Goal: Task Accomplishment & Management: Manage account settings

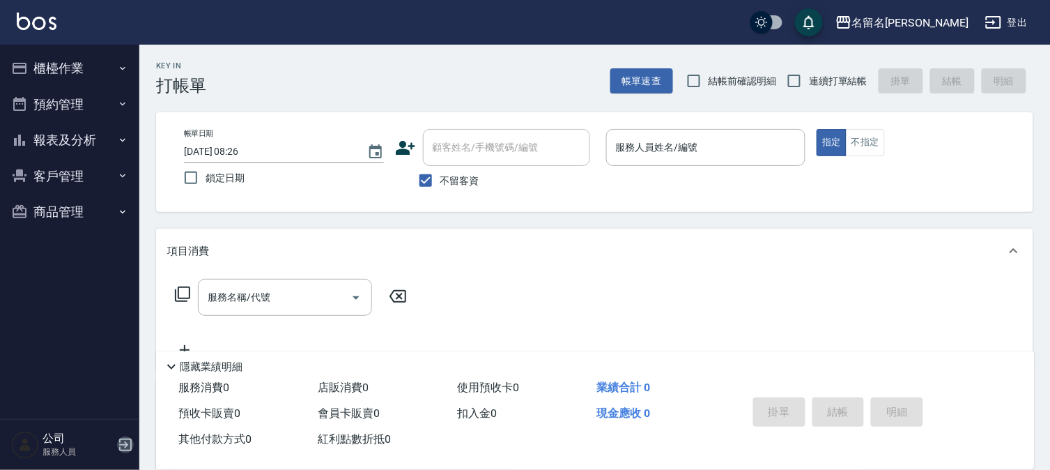
click at [117, 444] on icon "button" at bounding box center [125, 444] width 17 height 17
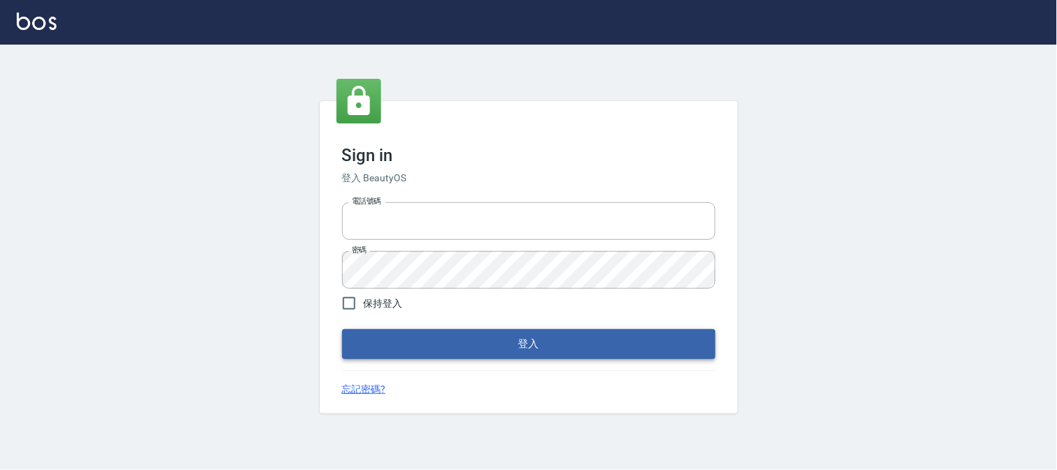
type input "0953630402"
click at [428, 352] on button "登入" at bounding box center [528, 343] width 373 height 29
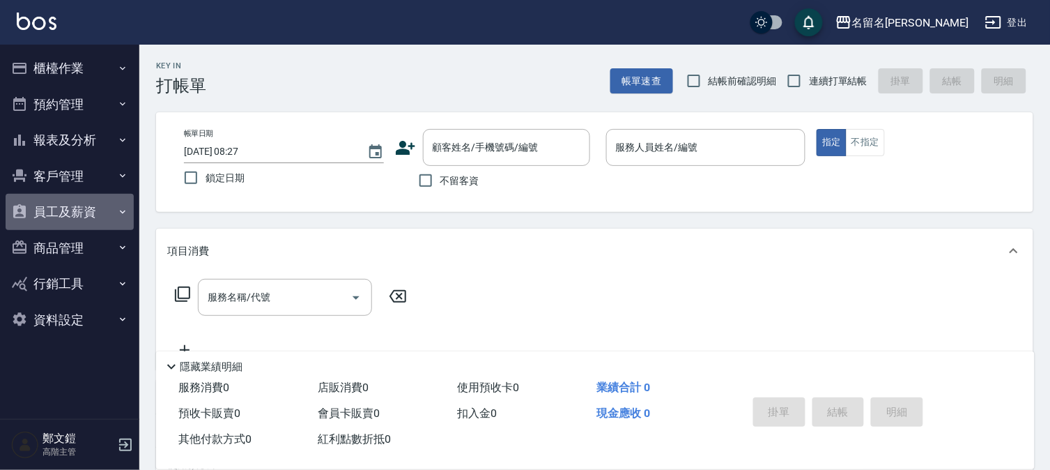
click at [91, 212] on button "員工及薪資" at bounding box center [70, 212] width 128 height 36
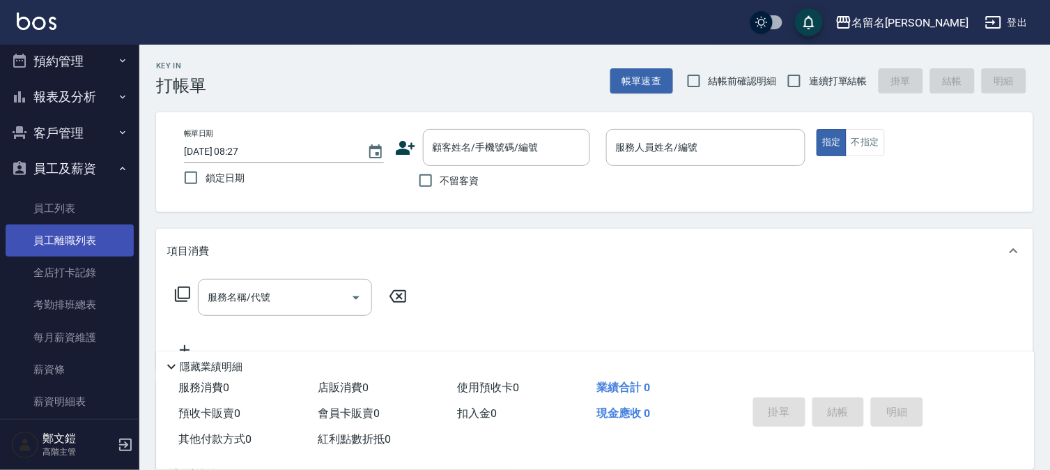
scroll to position [77, 0]
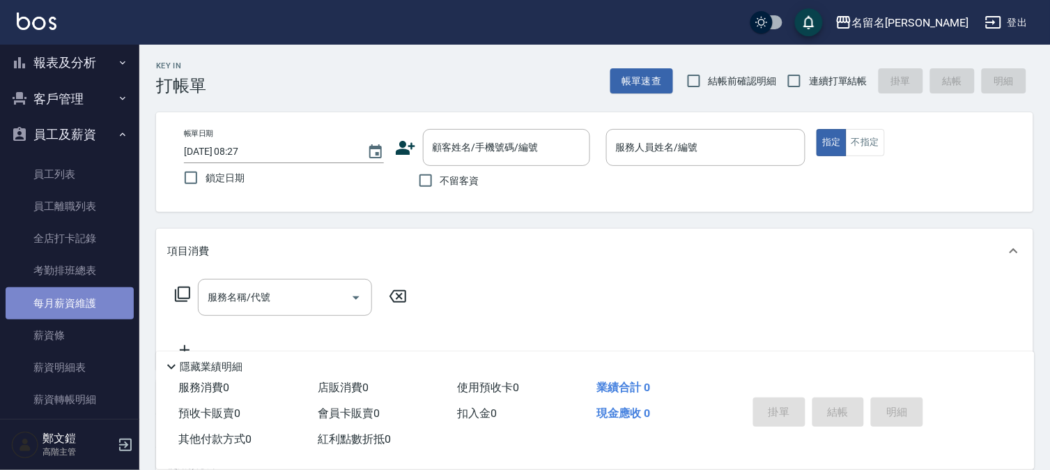
click at [86, 304] on link "每月薪資維護" at bounding box center [70, 303] width 128 height 32
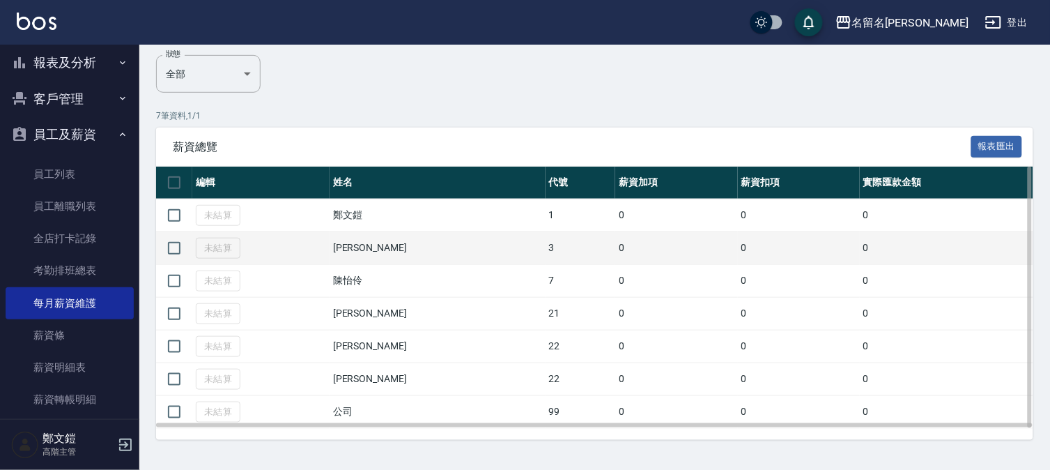
scroll to position [174, 0]
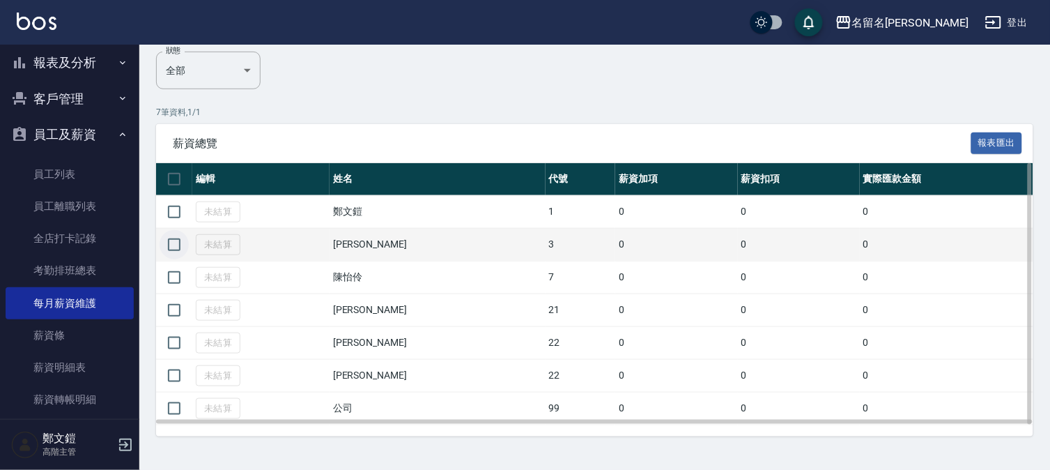
click at [178, 242] on input "checkbox" at bounding box center [174, 244] width 29 height 29
checkbox input "true"
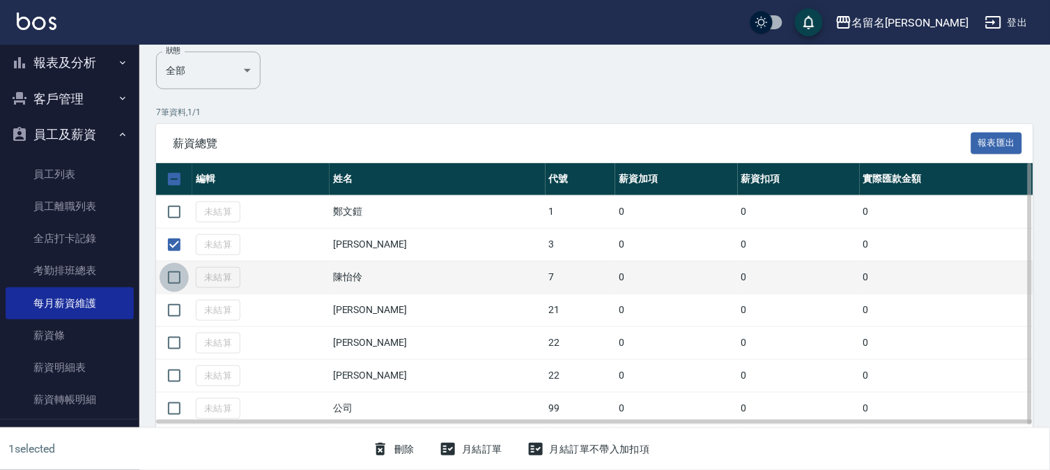
click at [165, 281] on input "checkbox" at bounding box center [174, 277] width 29 height 29
checkbox input "true"
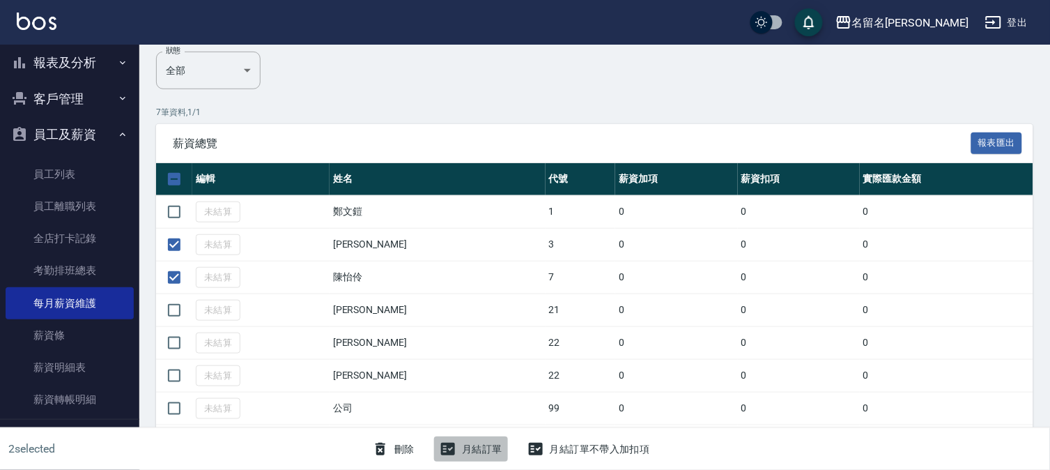
click at [467, 450] on button "月結訂單" at bounding box center [471, 449] width 74 height 26
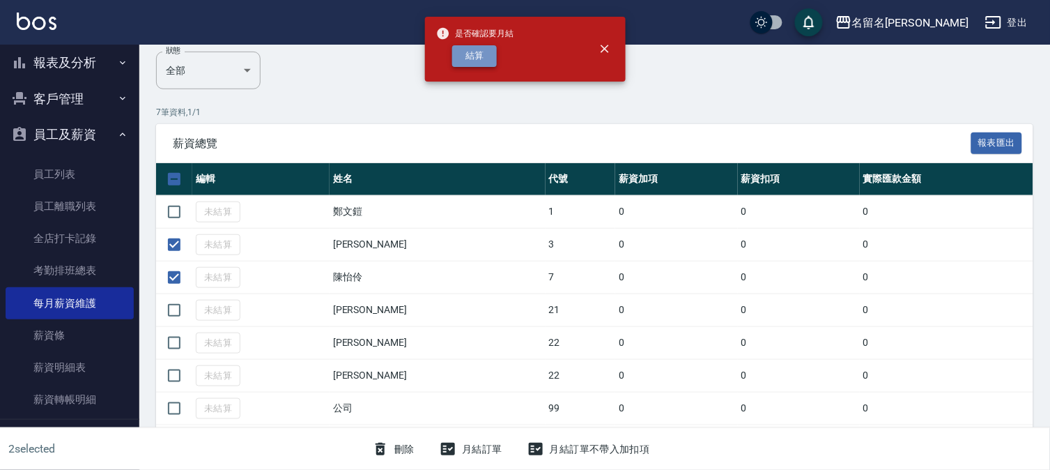
click at [479, 53] on button "結算" at bounding box center [474, 56] width 45 height 22
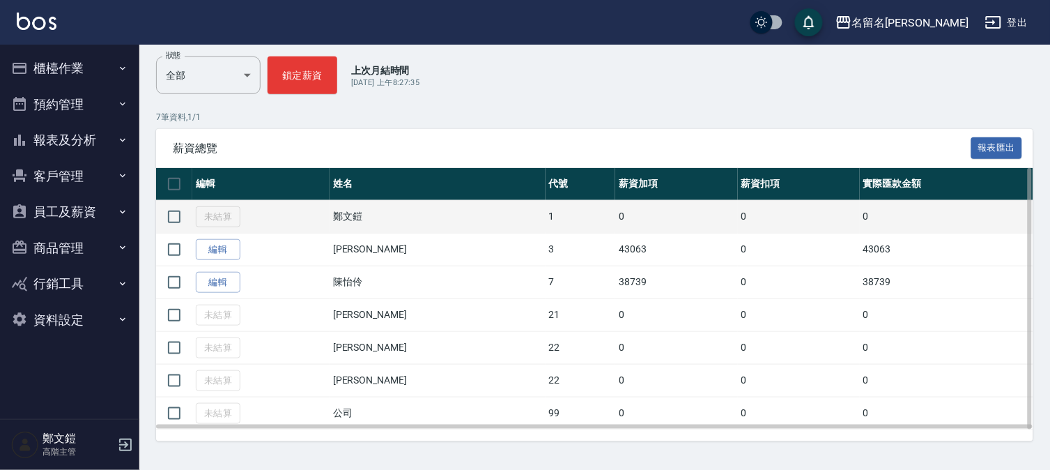
scroll to position [174, 0]
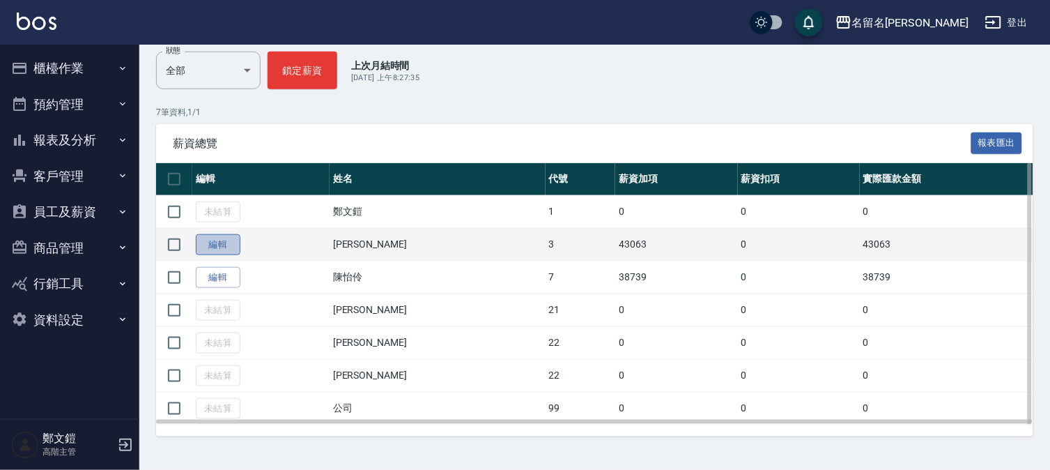
click at [222, 242] on link "編輯" at bounding box center [218, 245] width 45 height 22
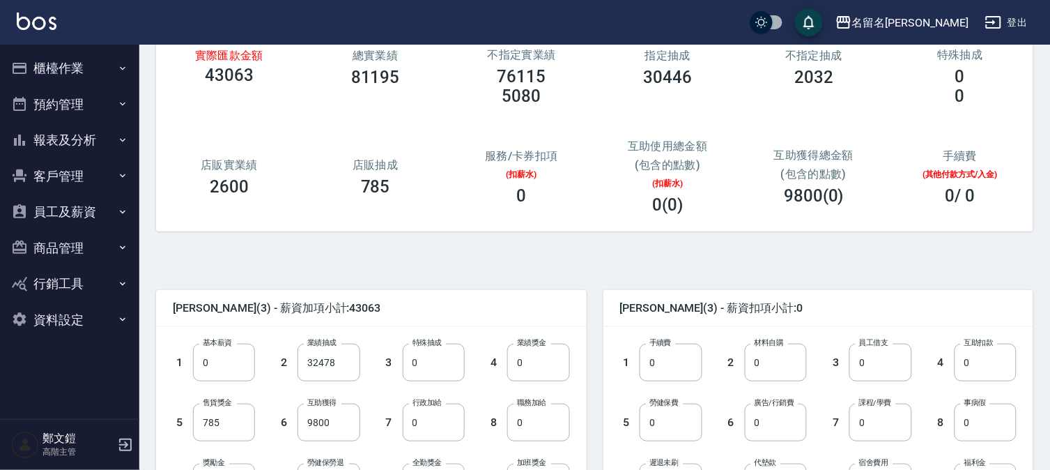
scroll to position [309, 0]
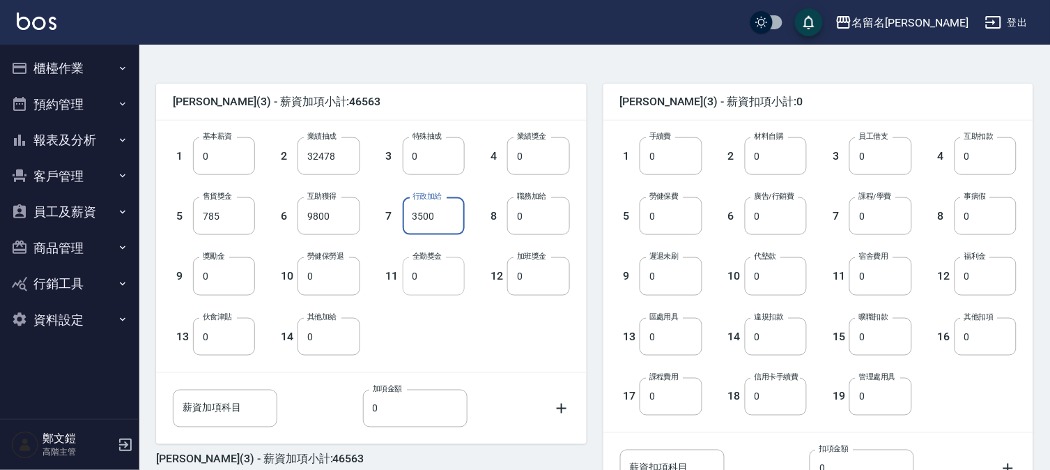
type input "3500"
click at [421, 284] on input "0" at bounding box center [434, 276] width 62 height 38
type input "300"
click at [773, 166] on input "0" at bounding box center [776, 156] width 62 height 38
type input "800"
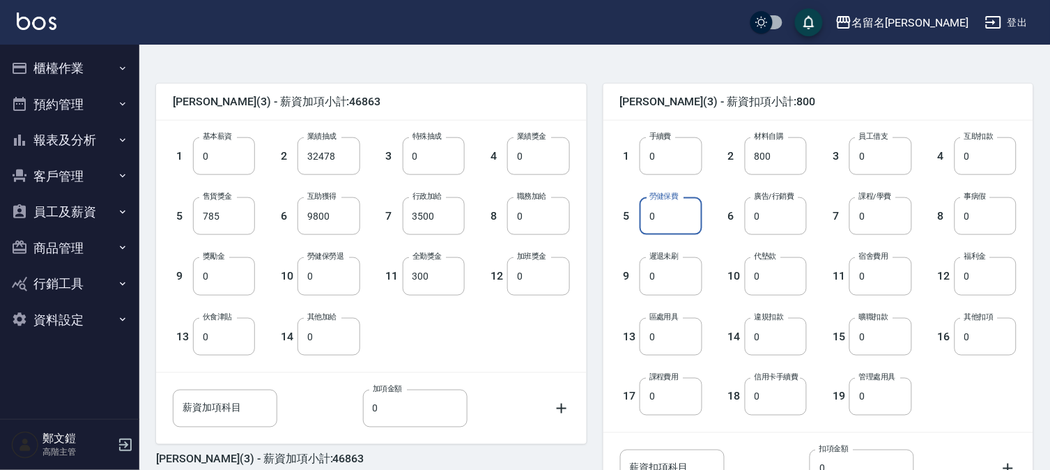
click at [655, 217] on input "0" at bounding box center [670, 216] width 62 height 38
type input "1839"
click at [772, 281] on input "0" at bounding box center [776, 276] width 62 height 38
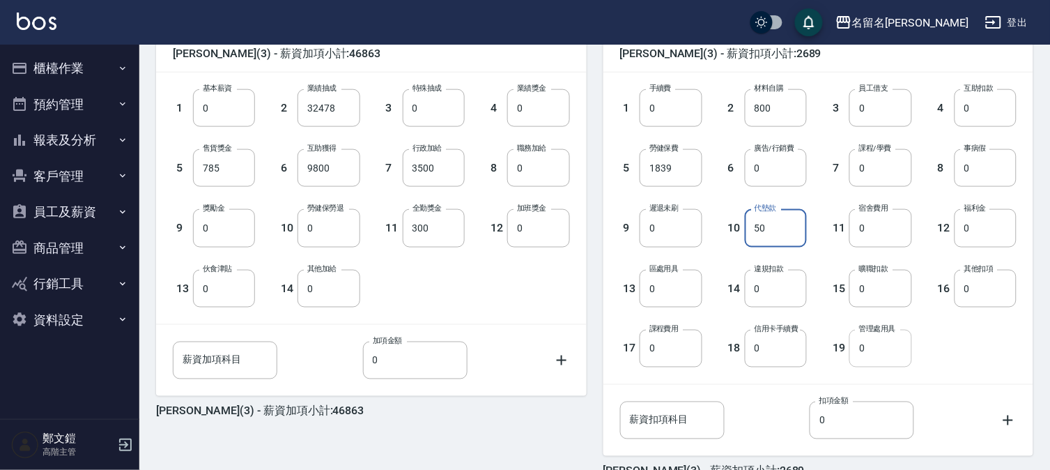
scroll to position [435, 0]
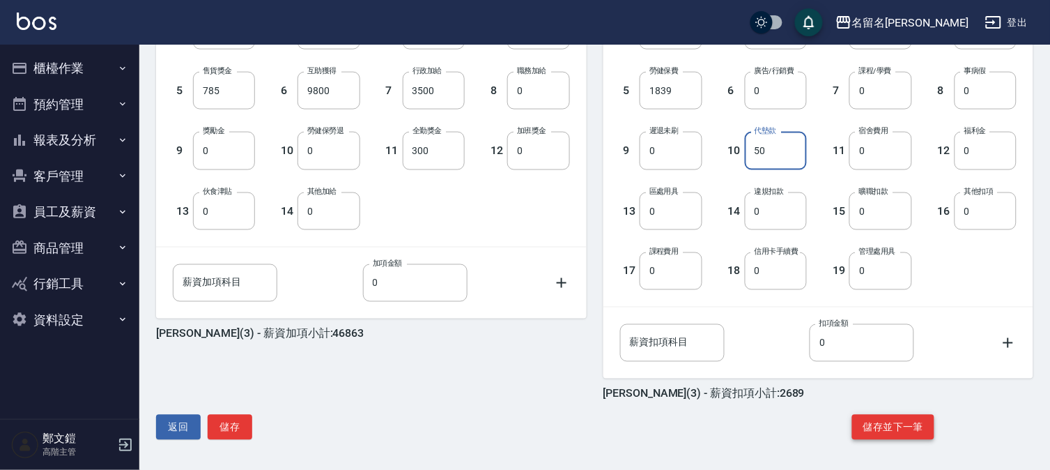
type input "50"
click at [900, 433] on button "儲存並下一筆" at bounding box center [893, 427] width 82 height 26
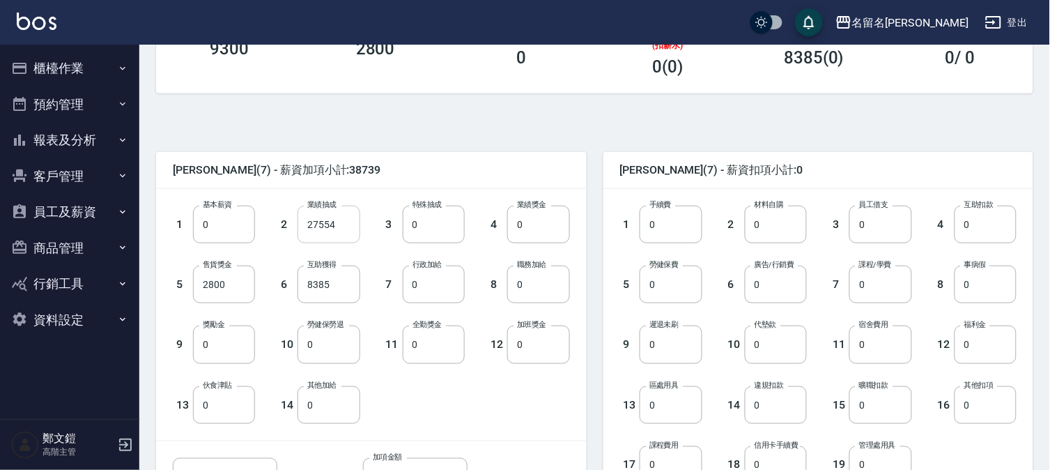
scroll to position [232, 0]
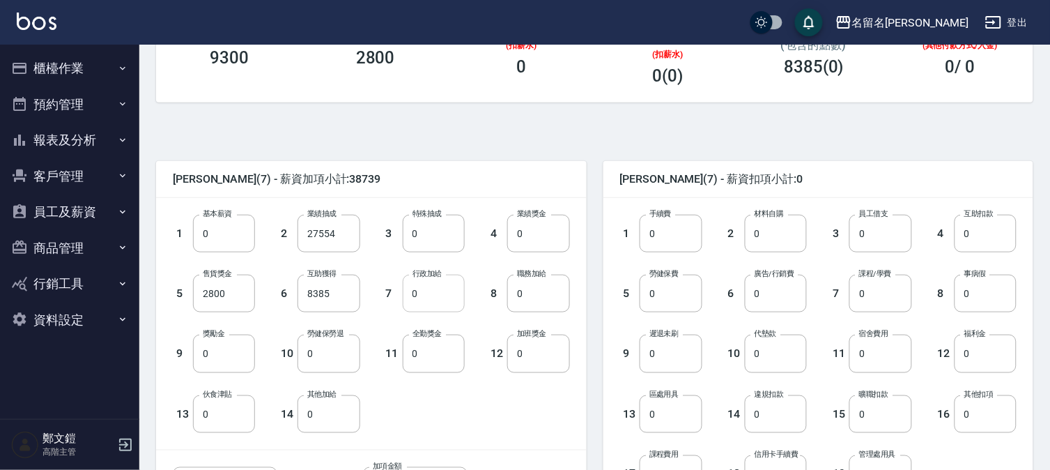
click at [428, 300] on input "0" at bounding box center [434, 293] width 62 height 38
type input "1500"
click at [417, 350] on input "0" at bounding box center [434, 353] width 62 height 38
type input "300"
click at [787, 235] on input "0" at bounding box center [776, 234] width 62 height 38
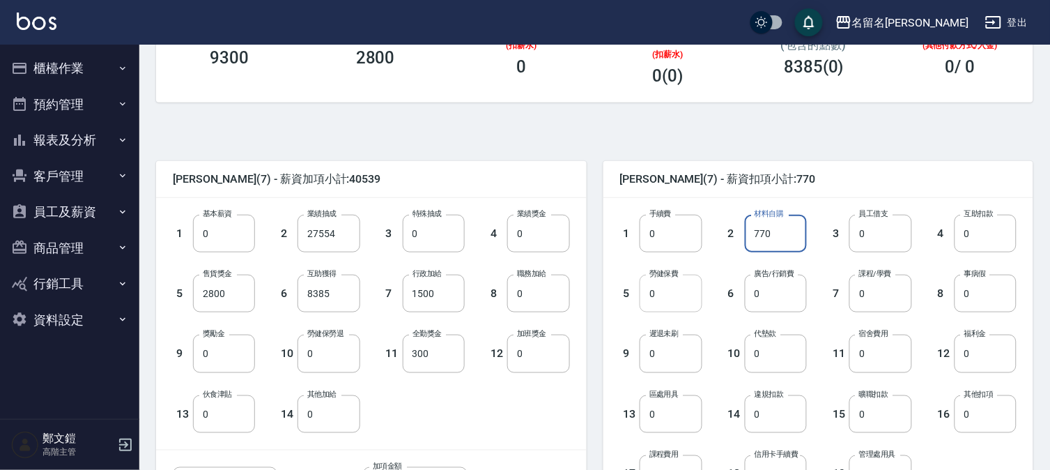
type input "770"
click at [669, 294] on input "0" at bounding box center [670, 293] width 62 height 38
click at [770, 348] on input "0" at bounding box center [776, 353] width 62 height 38
click at [763, 347] on input "0" at bounding box center [776, 353] width 62 height 38
click at [758, 355] on input "0" at bounding box center [776, 353] width 62 height 38
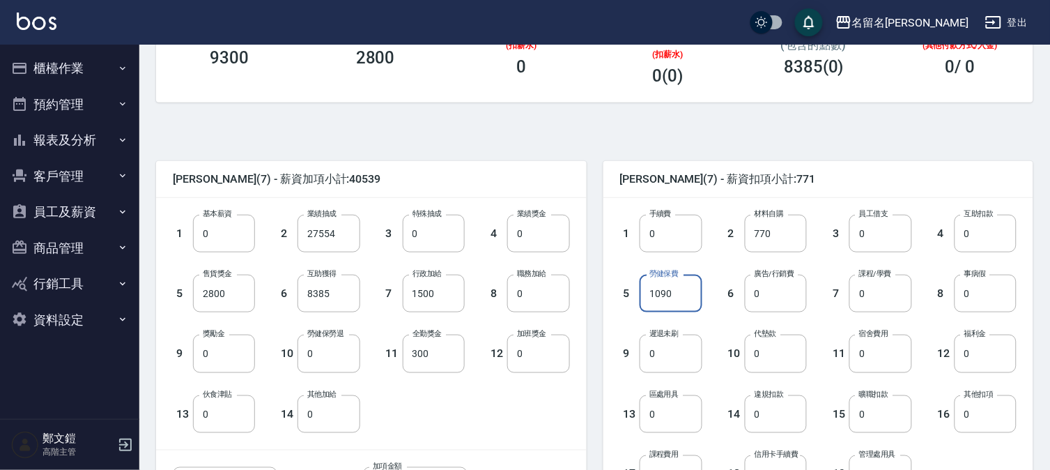
click at [758, 355] on input "0" at bounding box center [776, 353] width 62 height 38
drag, startPoint x: 667, startPoint y: 294, endPoint x: 705, endPoint y: 155, distance: 143.8
drag, startPoint x: 660, startPoint y: 302, endPoint x: 624, endPoint y: 287, distance: 39.3
click at [624, 287] on div "5 勞健保費 0 勞健保費" at bounding box center [650, 282] width 104 height 60
type input "1090"
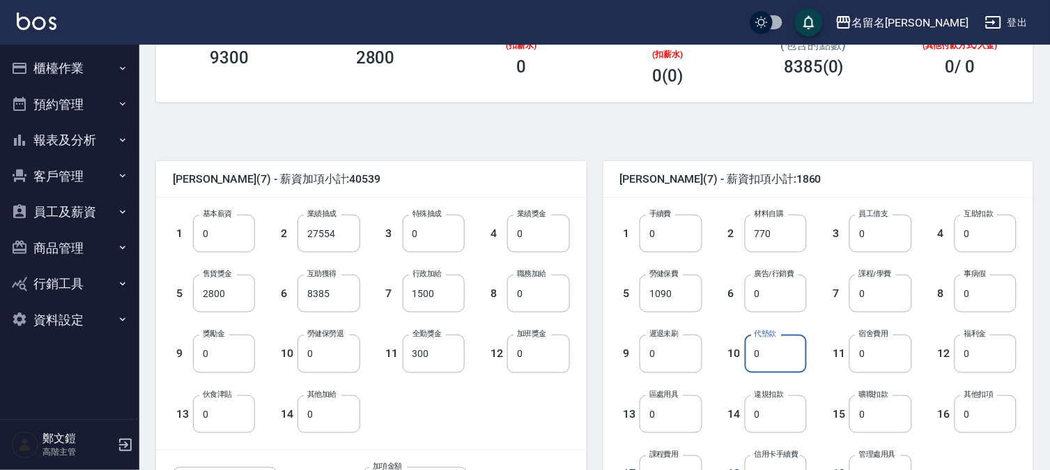
click at [775, 352] on input "0" at bounding box center [776, 353] width 62 height 38
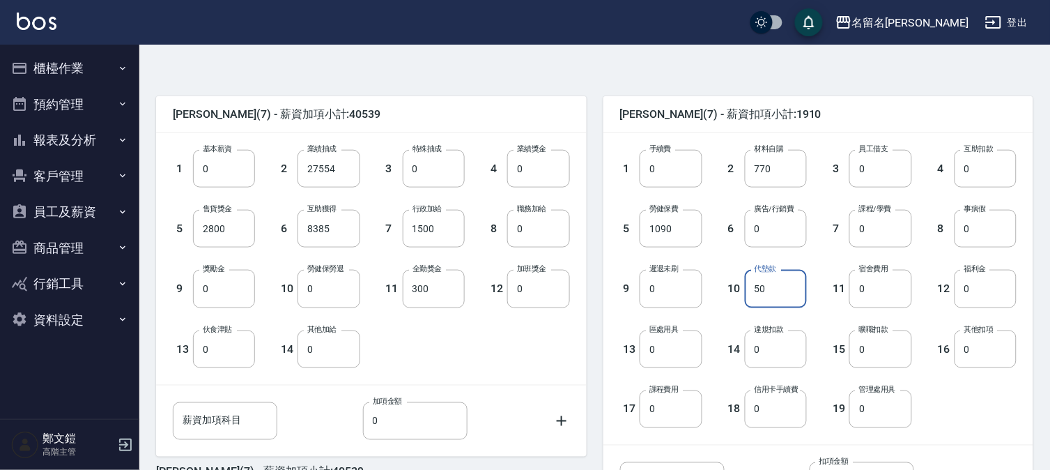
scroll to position [309, 0]
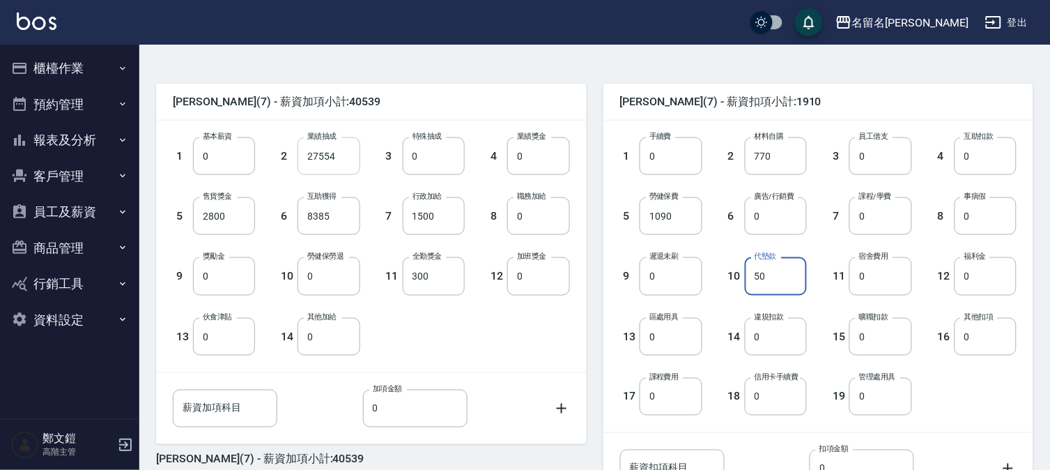
type input "50"
click at [341, 161] on input "27554" at bounding box center [328, 156] width 62 height 38
click at [552, 391] on div "薪資加項科目 薪資加項科目 加項金額 0 加項金額" at bounding box center [371, 408] width 397 height 38
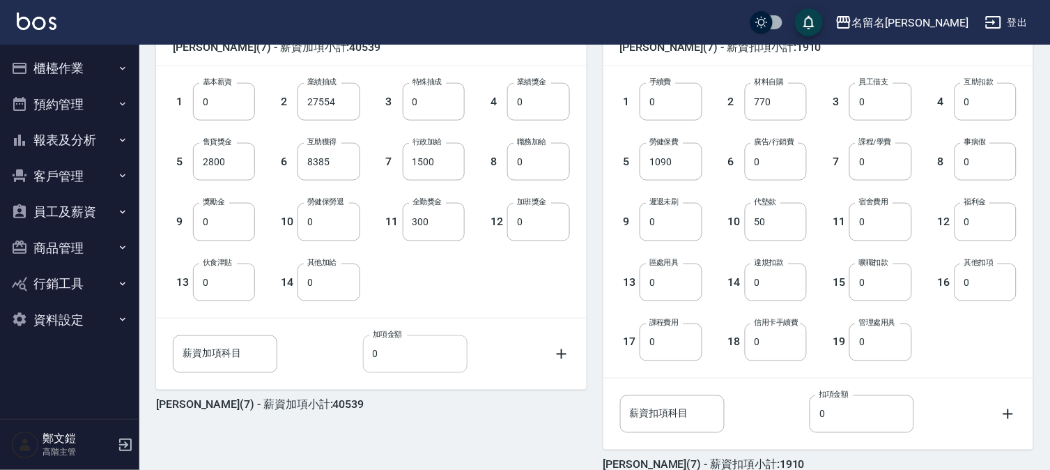
scroll to position [435, 0]
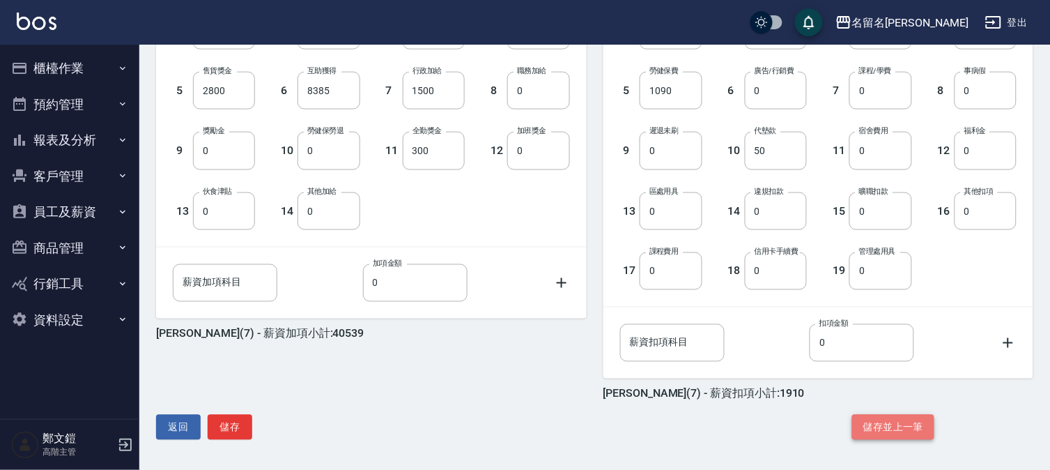
click at [892, 429] on button "儲存並上一筆" at bounding box center [893, 427] width 82 height 26
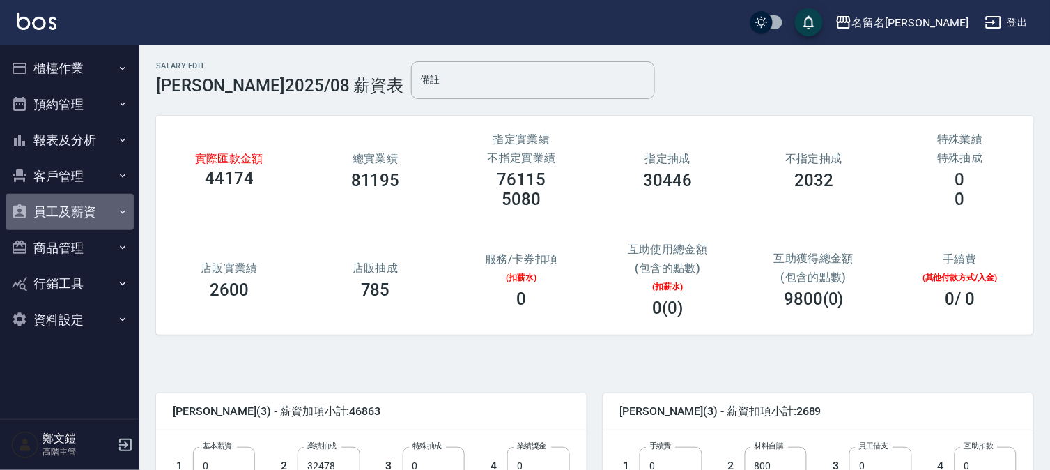
click at [91, 215] on button "員工及薪資" at bounding box center [70, 212] width 128 height 36
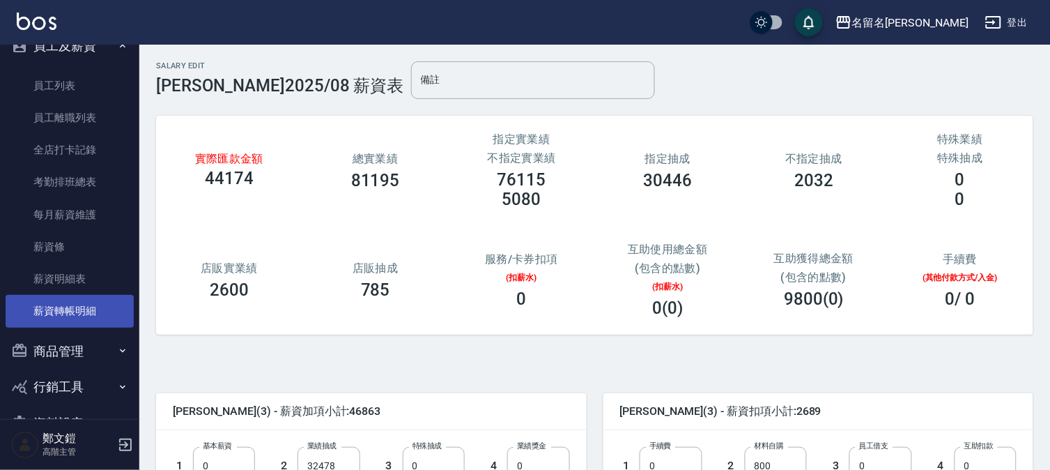
scroll to position [203, 0]
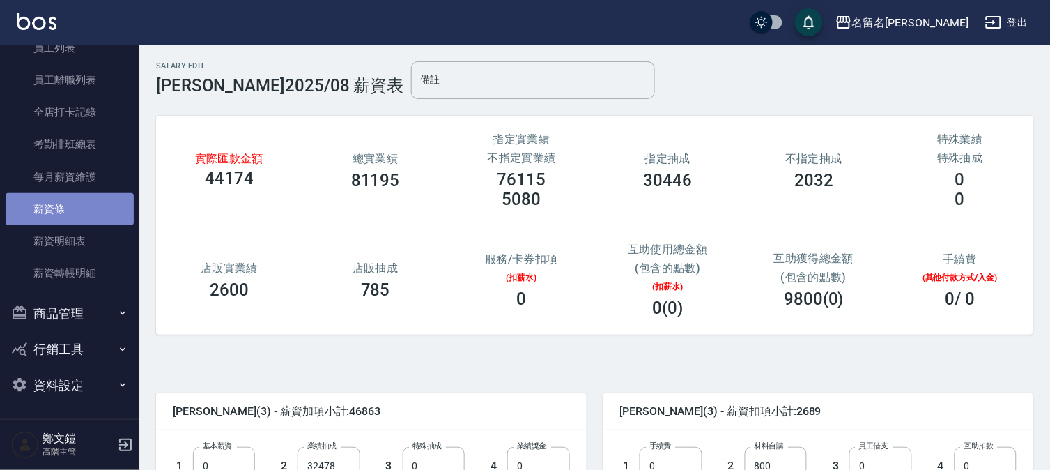
click at [99, 207] on link "薪資條" at bounding box center [70, 209] width 128 height 32
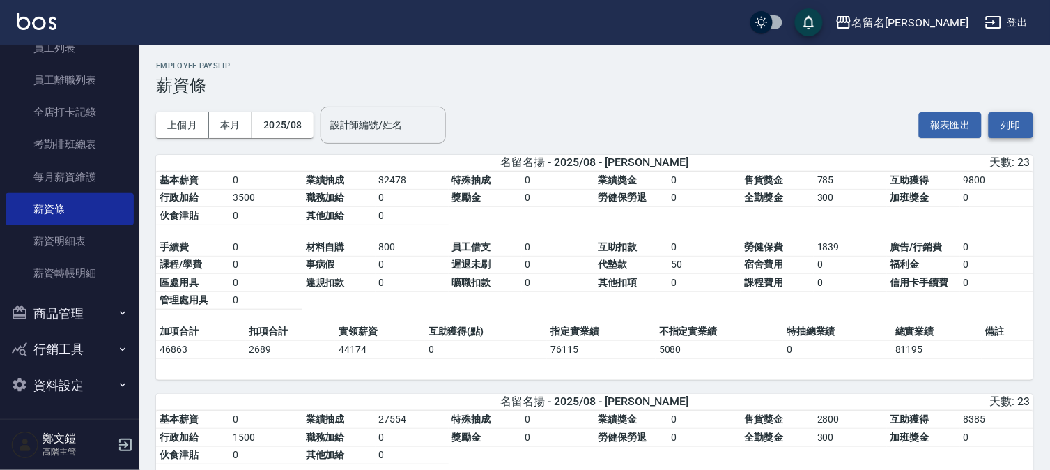
click at [997, 124] on button "列印" at bounding box center [1010, 125] width 45 height 26
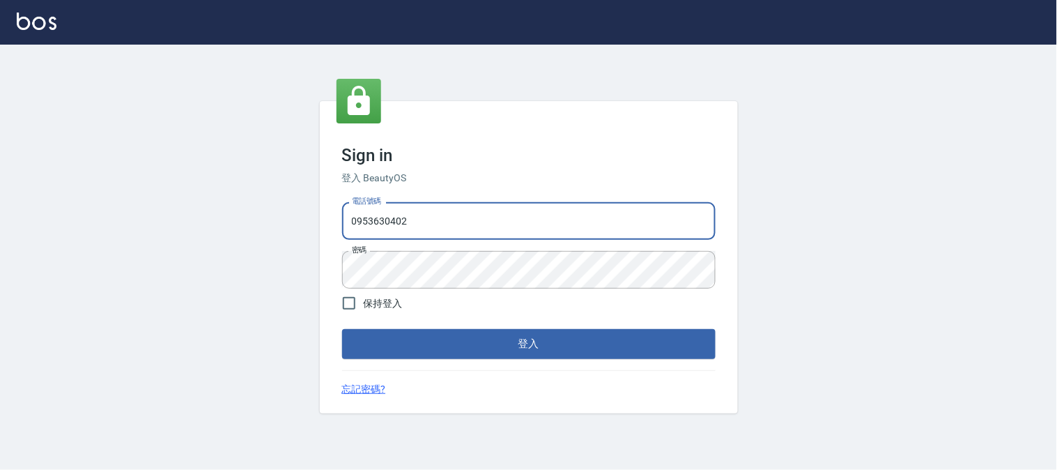
drag, startPoint x: 408, startPoint y: 220, endPoint x: 224, endPoint y: 189, distance: 185.8
click at [224, 189] on div "Sign in 登入 BeautyOS 電話號碼 [PHONE_NUMBER] 電話號碼 密碼 密碼 保持登入 登入 忘記密碼?" at bounding box center [528, 257] width 1057 height 425
type input "0225081769"
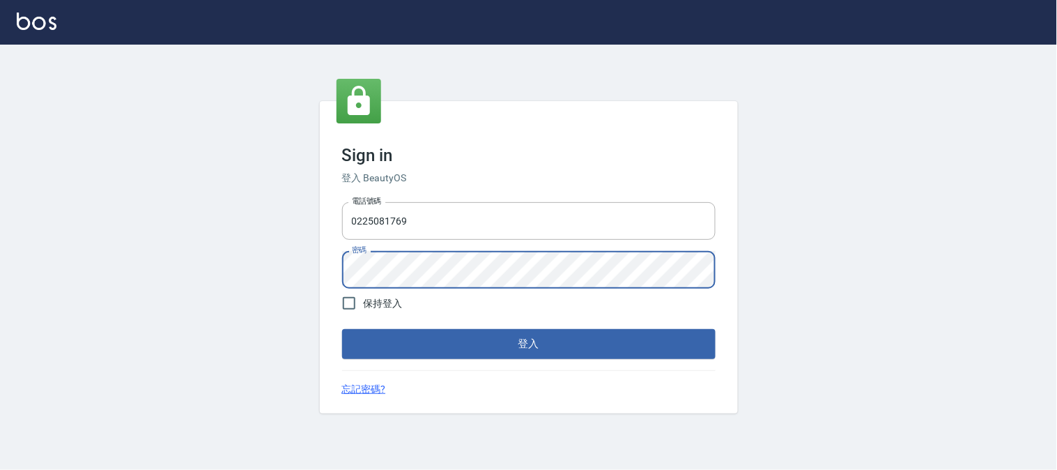
click at [253, 245] on div "Sign in 登入 BeautyOS 電話號碼 [PHONE_NUMBER] 電話號碼 密碼 密碼 保持登入 登入 忘記密碼?" at bounding box center [528, 257] width 1057 height 425
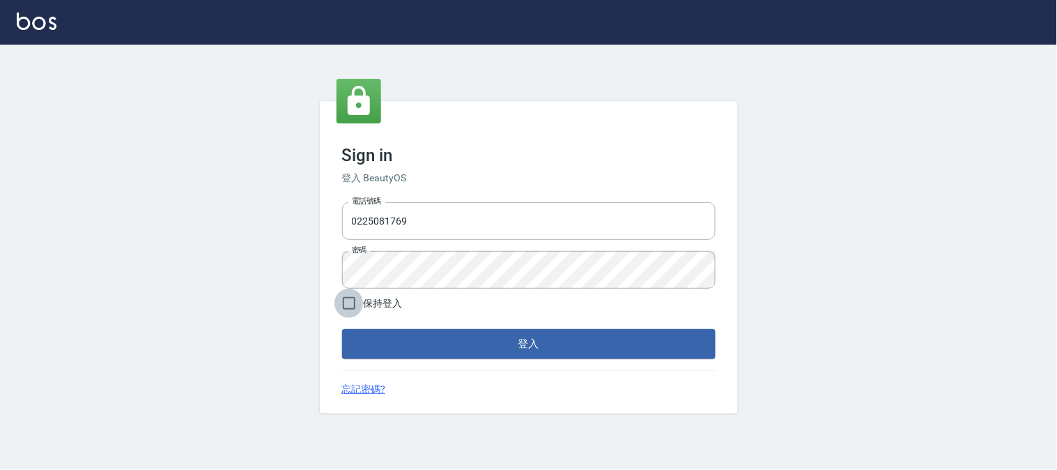
click at [348, 300] on input "保持登入" at bounding box center [348, 302] width 29 height 29
checkbox input "true"
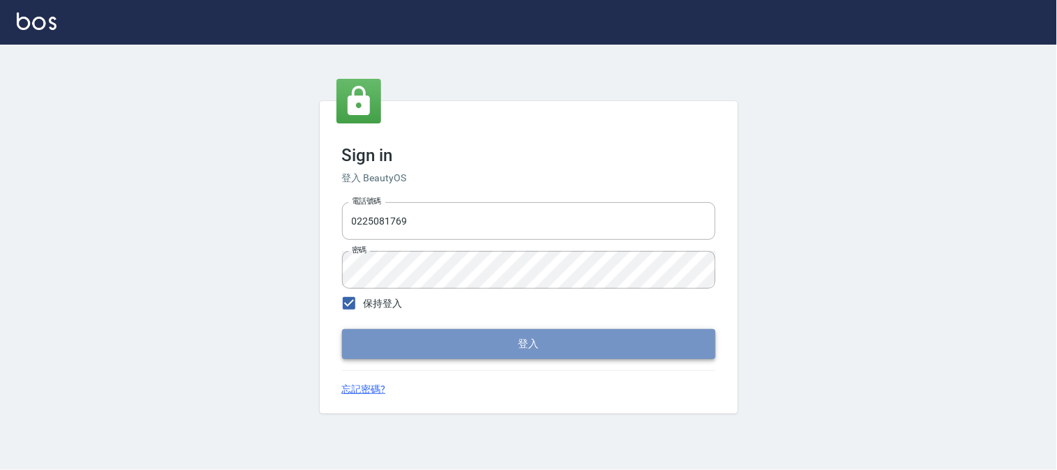
click at [451, 346] on button "登入" at bounding box center [528, 343] width 373 height 29
